Goal: Task Accomplishment & Management: Complete application form

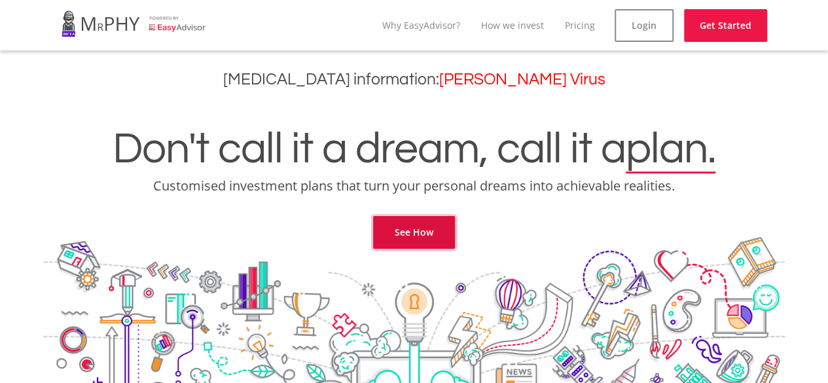
click at [422, 235] on link "See How" at bounding box center [414, 232] width 82 height 33
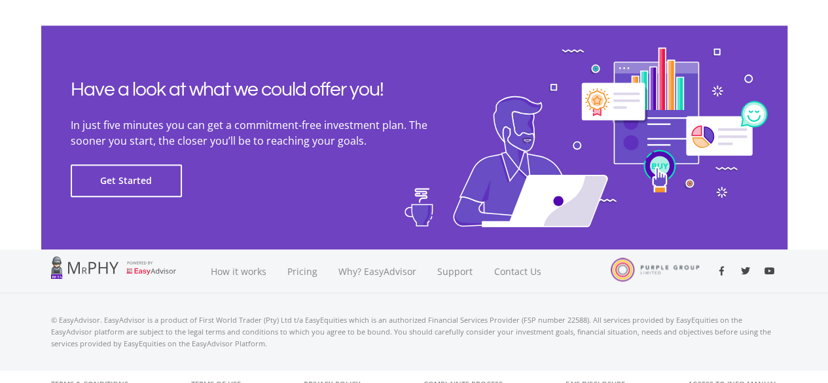
scroll to position [3058, 0]
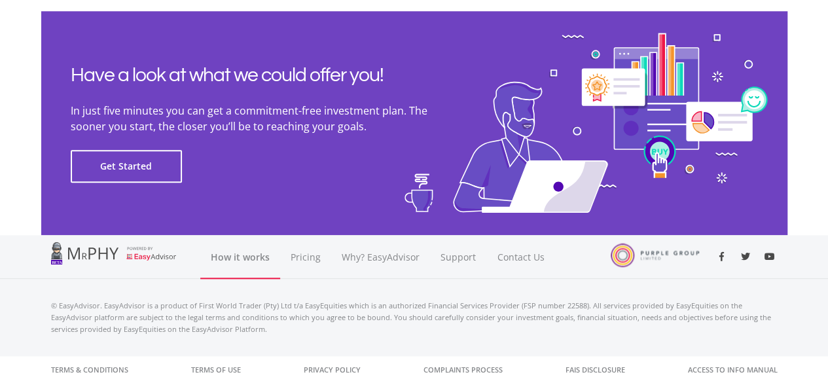
click at [237, 257] on link "How it works" at bounding box center [240, 257] width 80 height 44
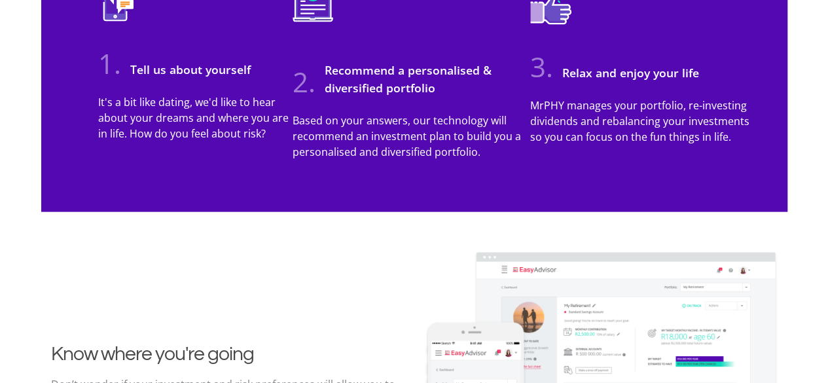
scroll to position [1285, 0]
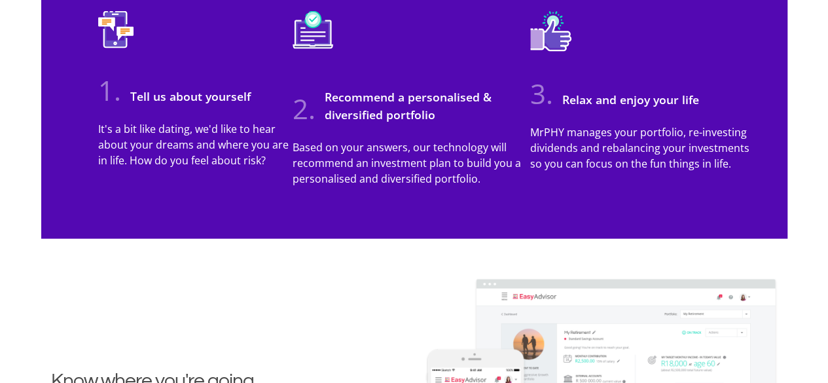
click at [410, 171] on p "Based on your answers, our technology will recommend an investment plan to buil…" at bounding box center [410, 162] width 237 height 47
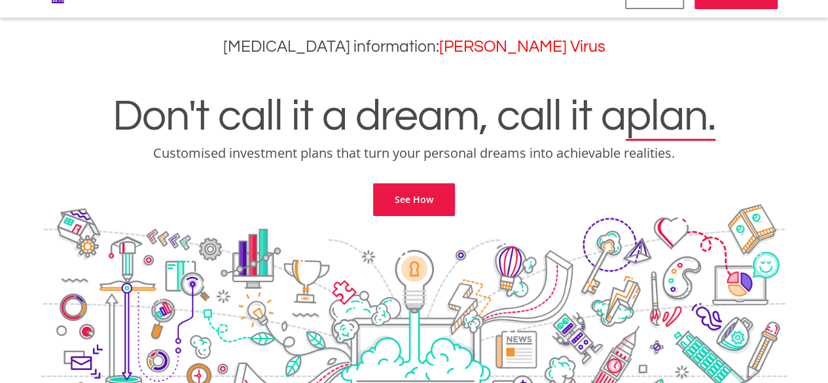
scroll to position [0, 0]
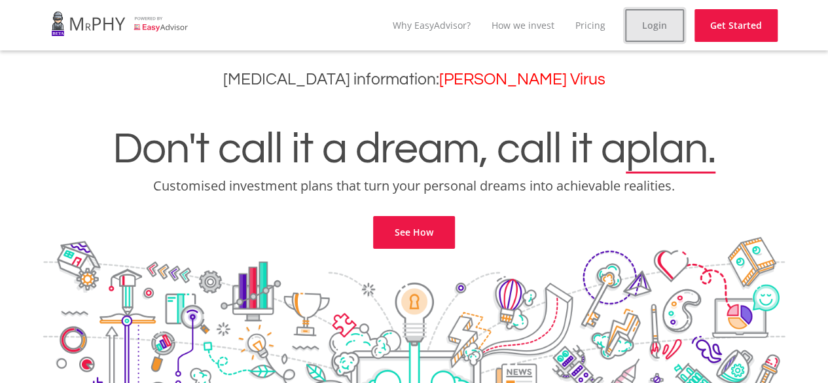
click at [654, 27] on link "Login" at bounding box center [654, 25] width 59 height 33
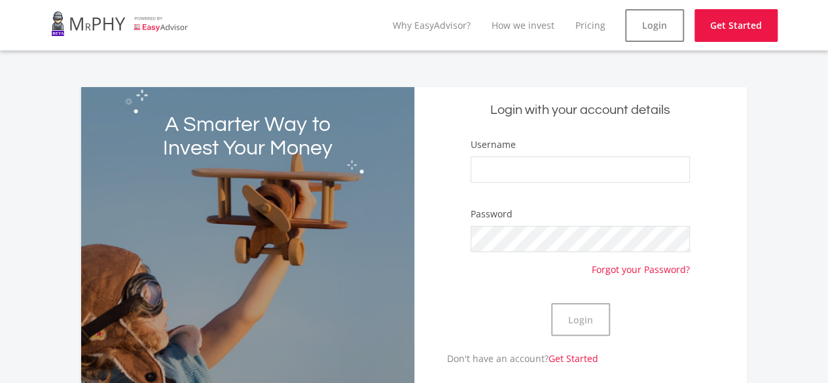
click at [509, 154] on div "Username" at bounding box center [579, 166] width 219 height 58
click at [507, 165] on input "Username" at bounding box center [579, 169] width 219 height 26
drag, startPoint x: 601, startPoint y: 165, endPoint x: 511, endPoint y: 171, distance: 89.8
click at [511, 171] on input "asandam7887@gmail.com" at bounding box center [579, 169] width 219 height 26
type input "asanda888"
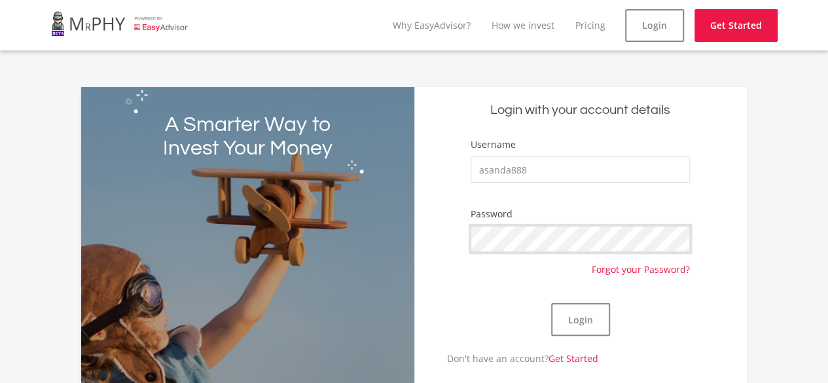
click at [551, 303] on button "Login" at bounding box center [580, 319] width 59 height 33
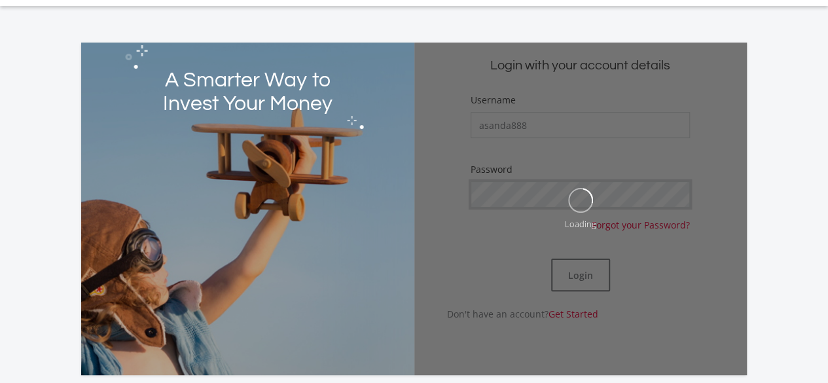
scroll to position [65, 0]
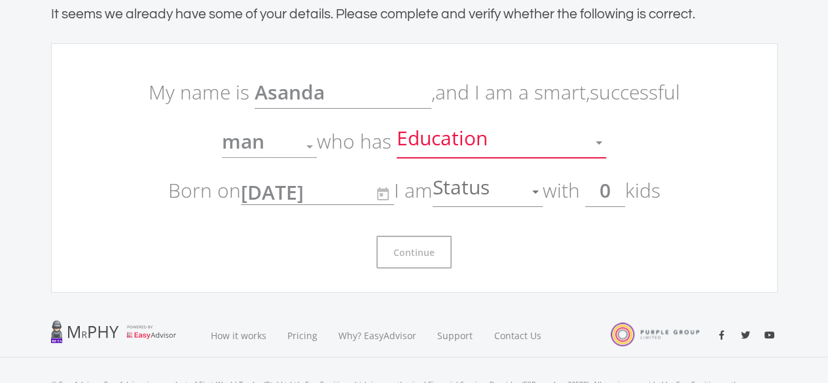
click at [462, 138] on span "Education" at bounding box center [443, 142] width 94 height 25
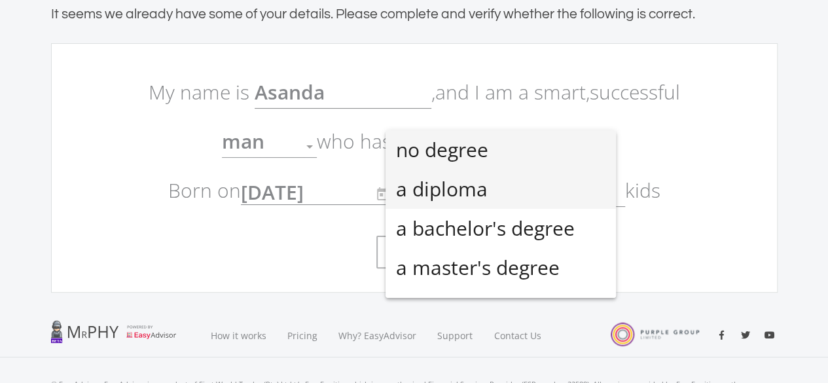
click at [448, 183] on span "a diploma" at bounding box center [500, 188] width 209 height 39
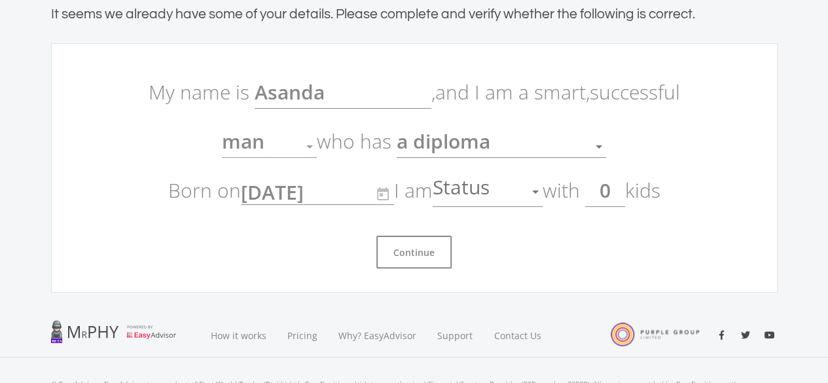
click at [288, 139] on div "man" at bounding box center [259, 146] width 75 height 25
click at [311, 146] on div at bounding box center [309, 146] width 7 height 3
click at [305, 147] on div at bounding box center [309, 146] width 25 height 25
click at [527, 194] on div at bounding box center [535, 191] width 25 height 25
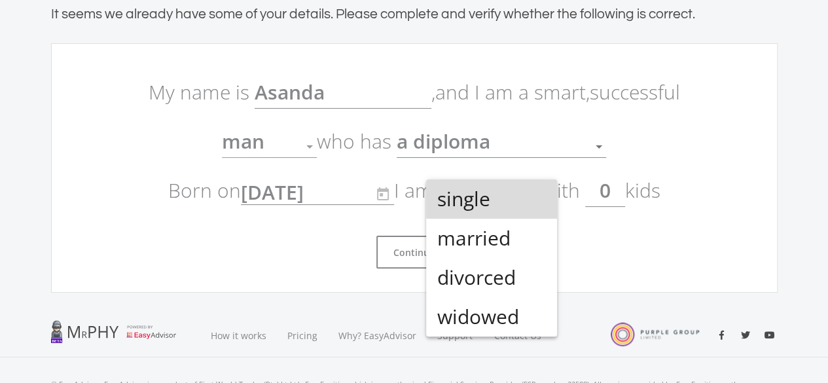
click at [526, 197] on span "single" at bounding box center [491, 198] width 110 height 39
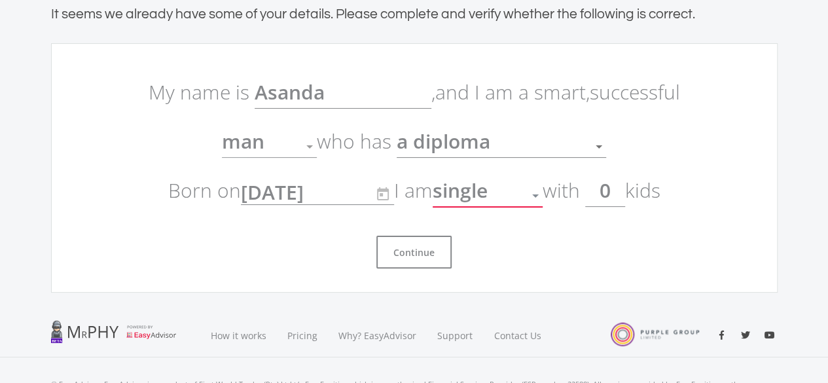
click at [621, 187] on input "0" at bounding box center [605, 190] width 40 height 33
type input "2"
click at [416, 254] on button "Continue" at bounding box center [413, 251] width 75 height 33
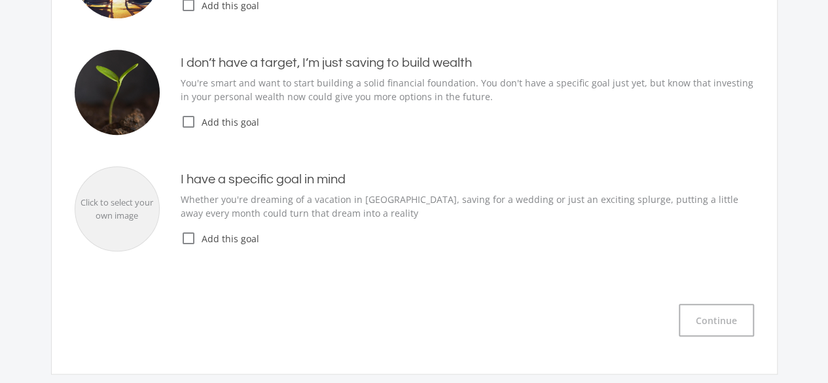
scroll to position [327, 0]
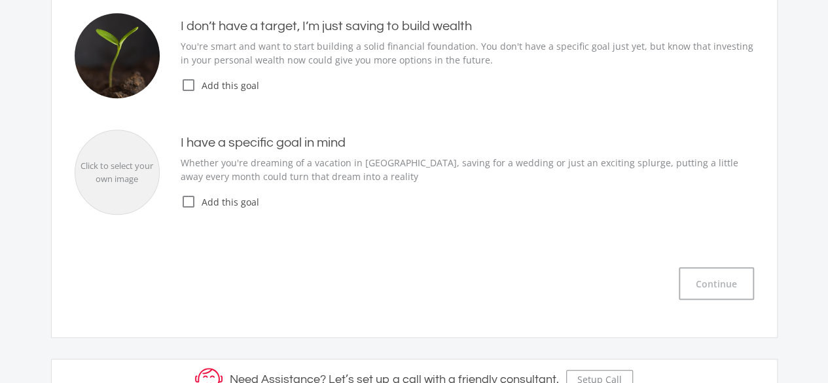
click at [187, 202] on icon "check_box_outline_blank" at bounding box center [189, 202] width 16 height 16
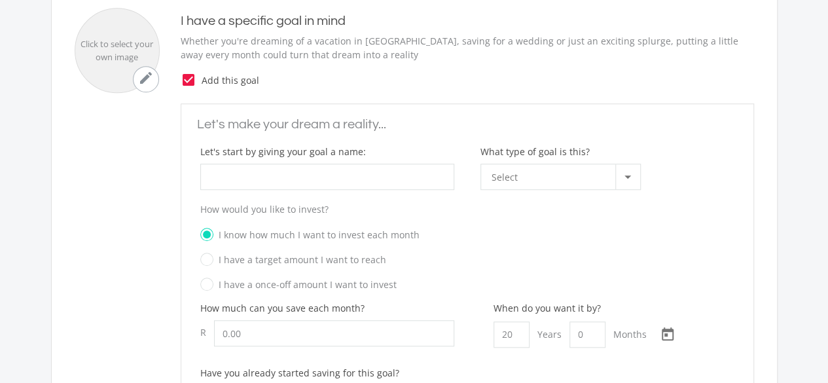
scroll to position [458, 0]
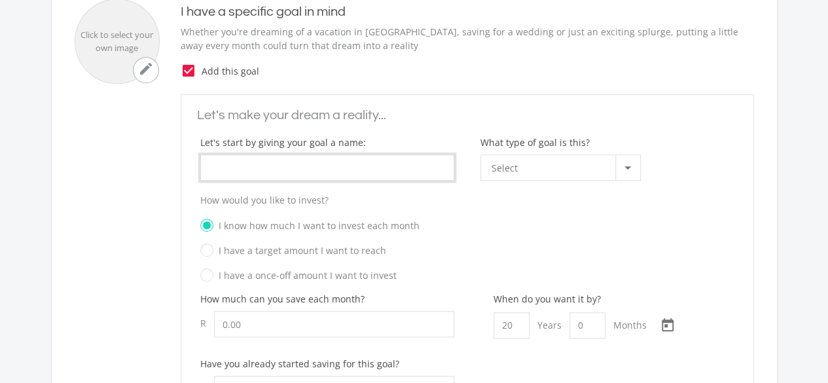
click at [386, 171] on input "What type of goal is this?" at bounding box center [327, 167] width 254 height 26
type input "Capital"
click at [632, 162] on div at bounding box center [627, 167] width 25 height 25
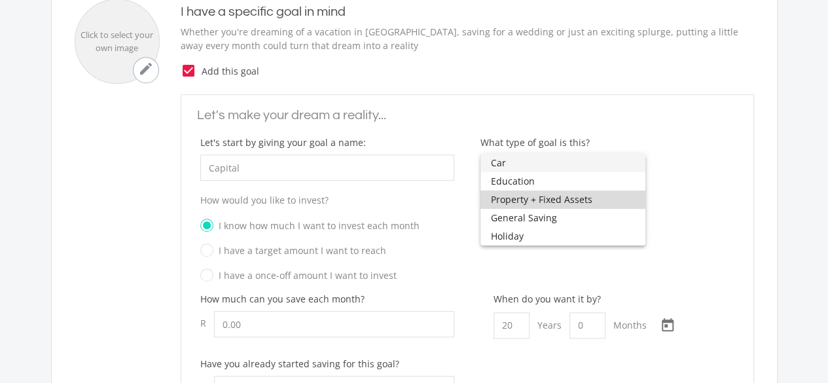
click at [590, 203] on span "Property + Fixed Assets" at bounding box center [563, 199] width 144 height 18
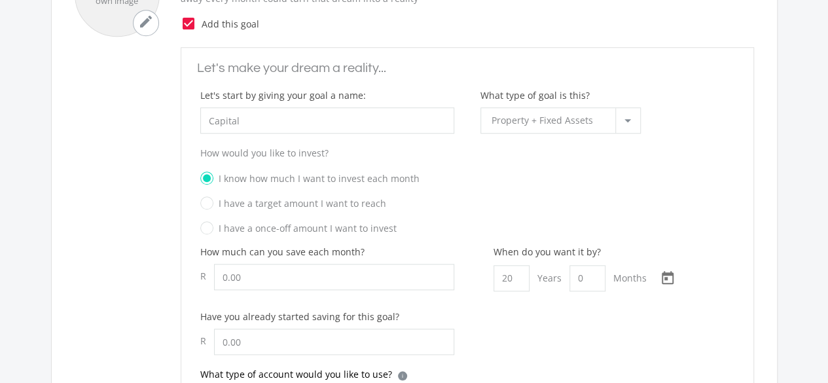
scroll to position [523, 0]
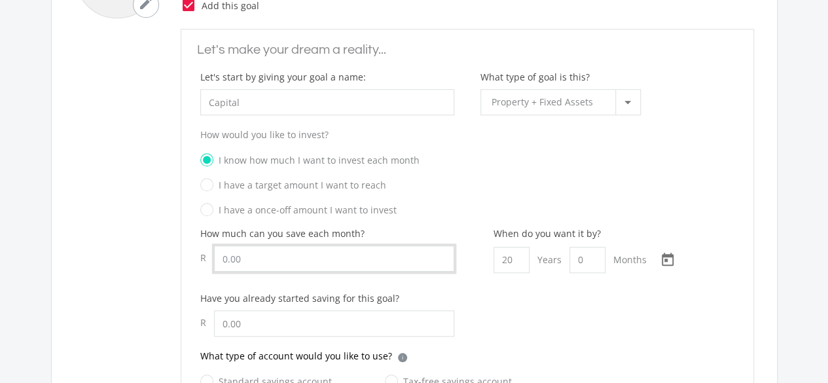
click at [284, 245] on input "Let's start by giving your goal a name:" at bounding box center [334, 258] width 240 height 26
type input "250.00"
click at [529, 309] on div "How much can you save each month? R 250.00 When do you want it by? 20 Years 0 M…" at bounding box center [467, 287] width 560 height 122
click at [514, 263] on input "20" at bounding box center [511, 260] width 36 height 26
type input "5"
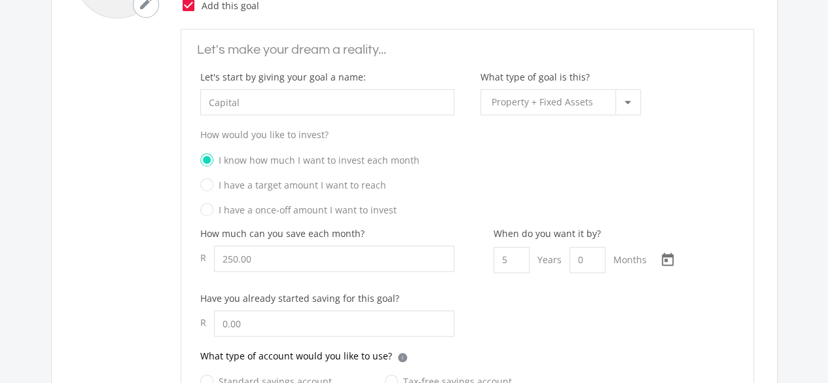
click at [604, 303] on div "How much can you save each month? R 250.00 When do you want it by? 5 Years 0 Mo…" at bounding box center [467, 287] width 560 height 122
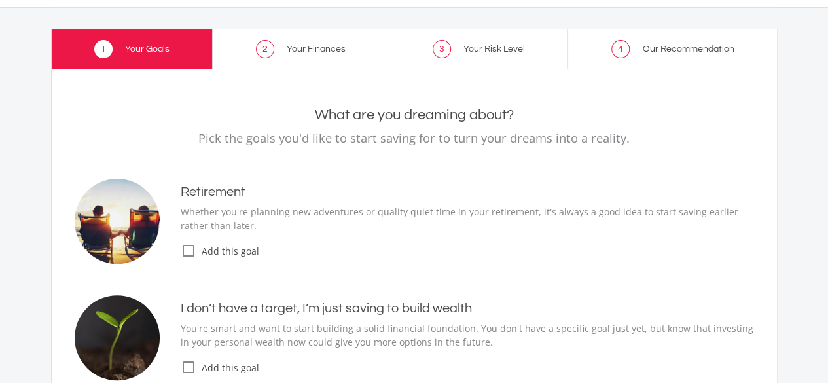
scroll to position [0, 0]
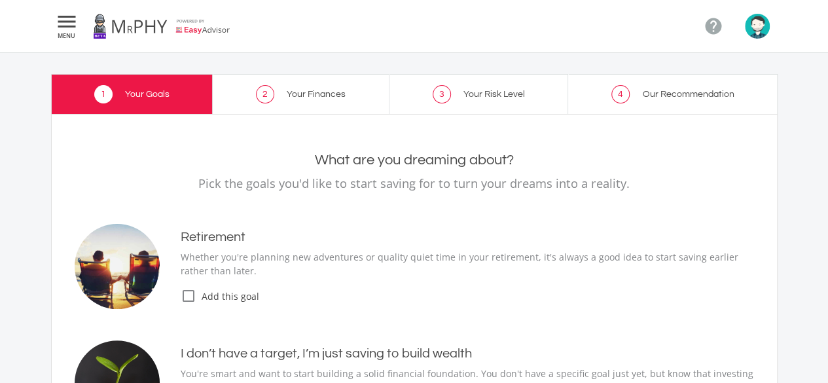
click at [69, 26] on icon "" at bounding box center [67, 22] width 24 height 16
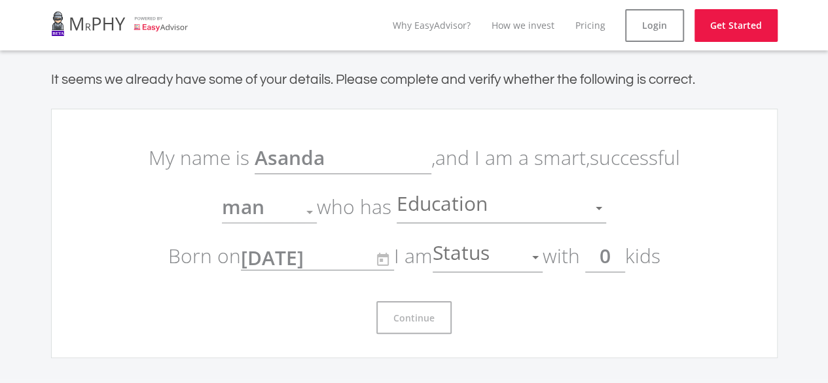
click at [169, 25] on link at bounding box center [119, 23] width 137 height 37
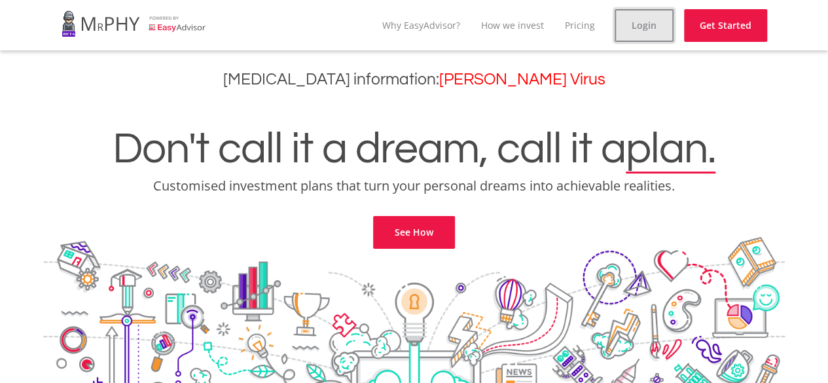
click at [657, 24] on link "Login" at bounding box center [643, 25] width 59 height 33
